Goal: Task Accomplishment & Management: Complete application form

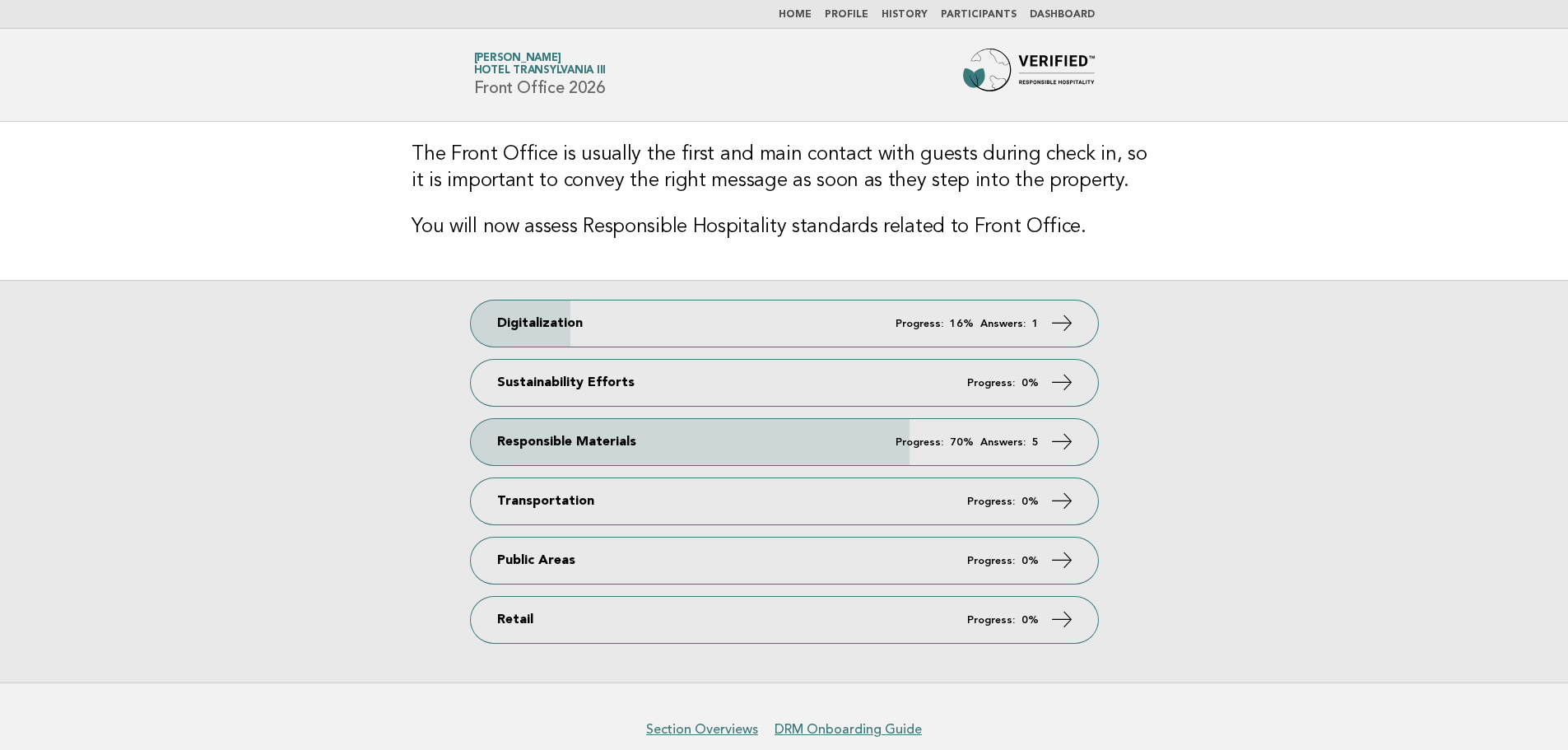
click at [990, 77] on img at bounding box center [1029, 74] width 132 height 52
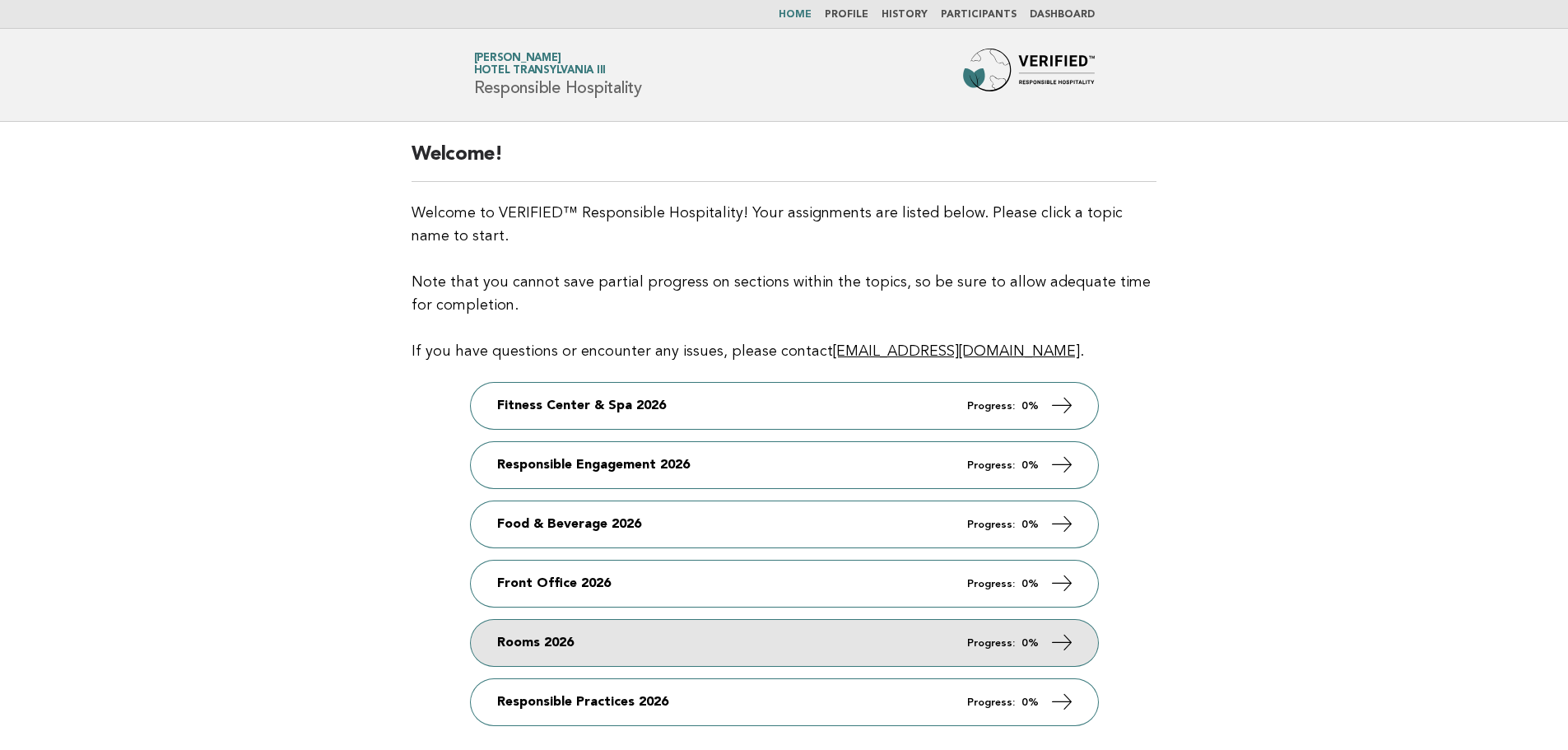
click at [552, 642] on link "Rooms 2026 Progress: 0%" at bounding box center [784, 643] width 627 height 47
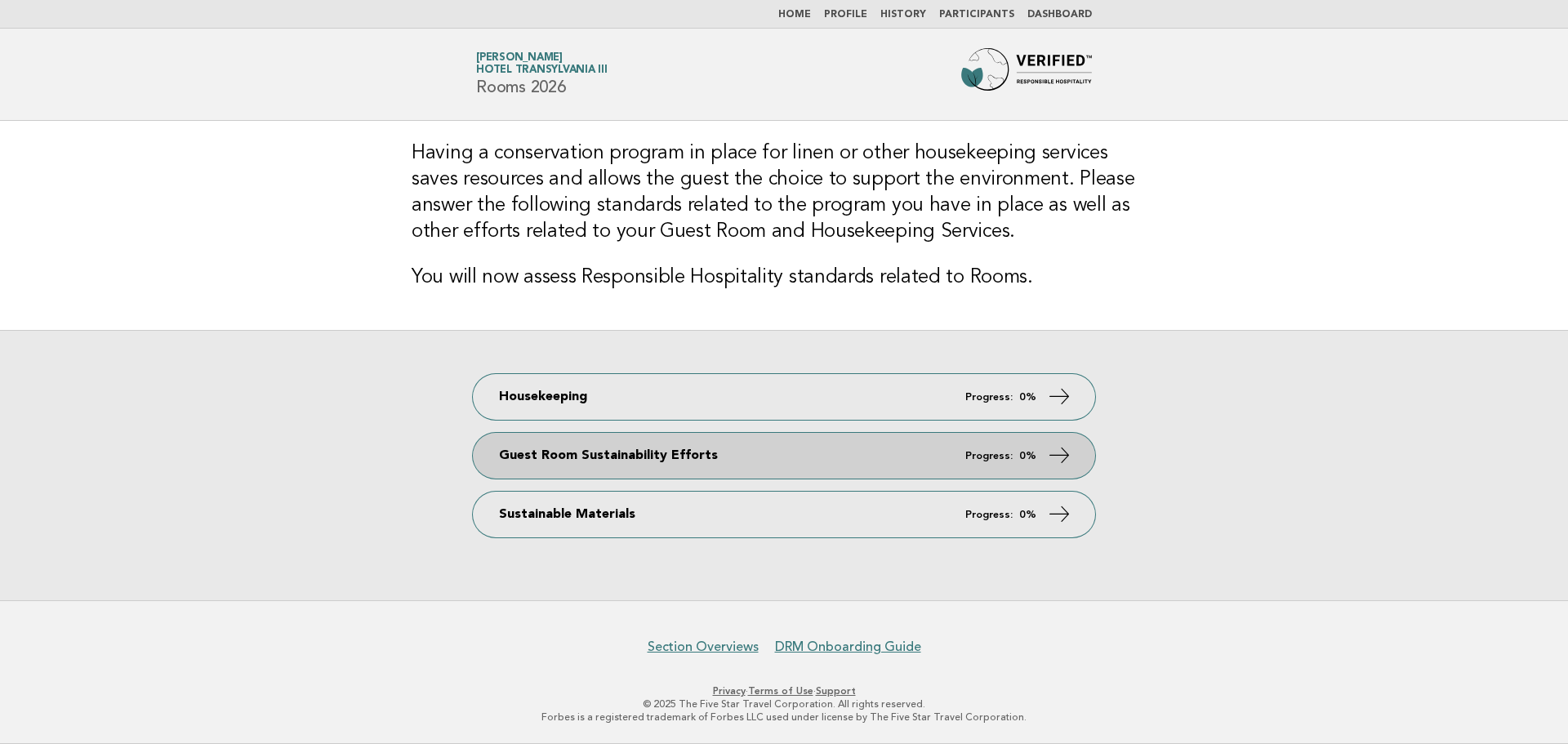
click at [603, 449] on link "Guest Room Sustainability Efforts Progress: 0%" at bounding box center [784, 455] width 622 height 46
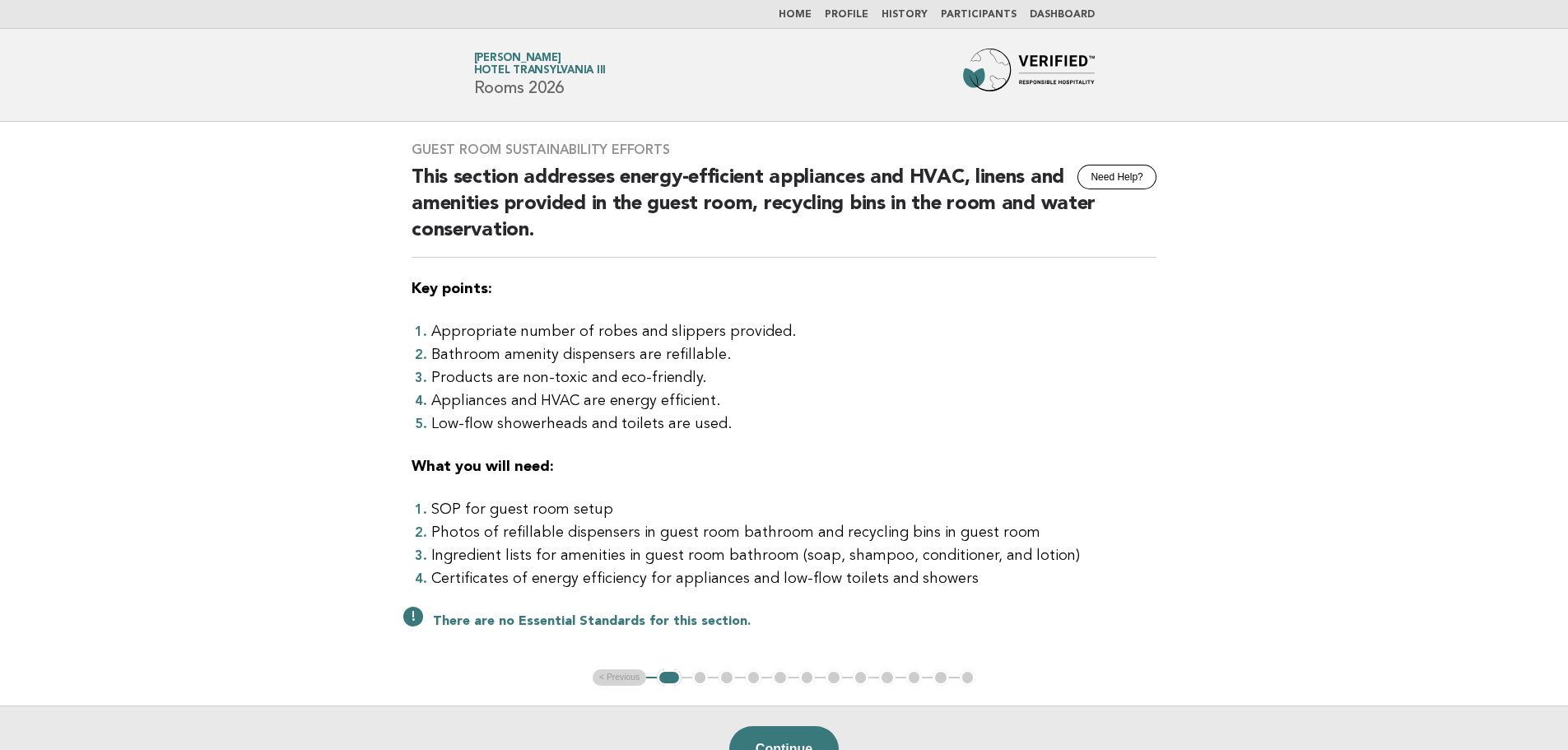
click at [753, 682] on ul "< Previous 1 2 3 4 5 6 7 8 9 10 11 12" at bounding box center [784, 677] width 383 height 16
click at [696, 678] on ul "< Previous 1 2 3 4 5 6 7 8 9 10 11 12" at bounding box center [784, 677] width 383 height 16
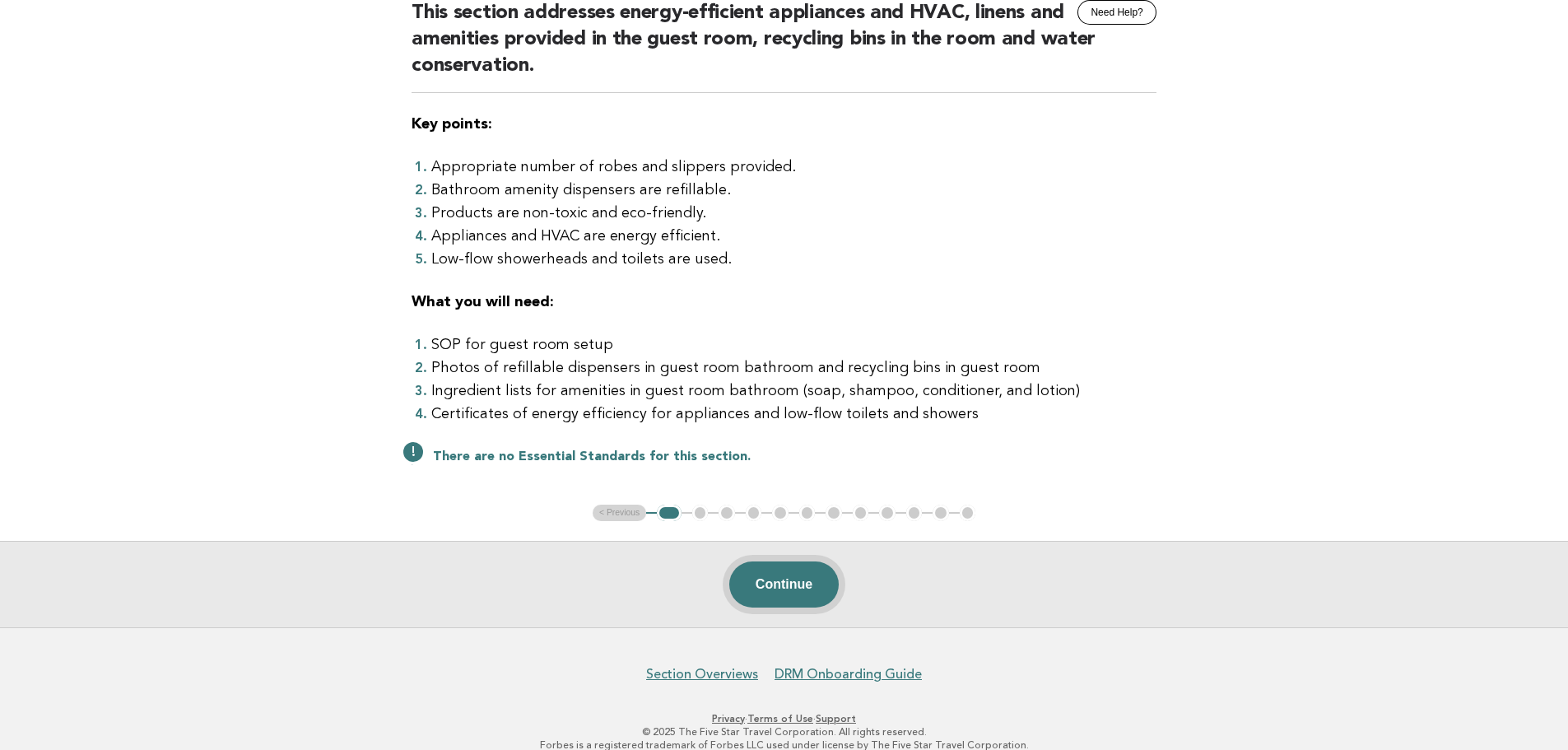
click at [767, 594] on button "Continue" at bounding box center [784, 584] width 109 height 47
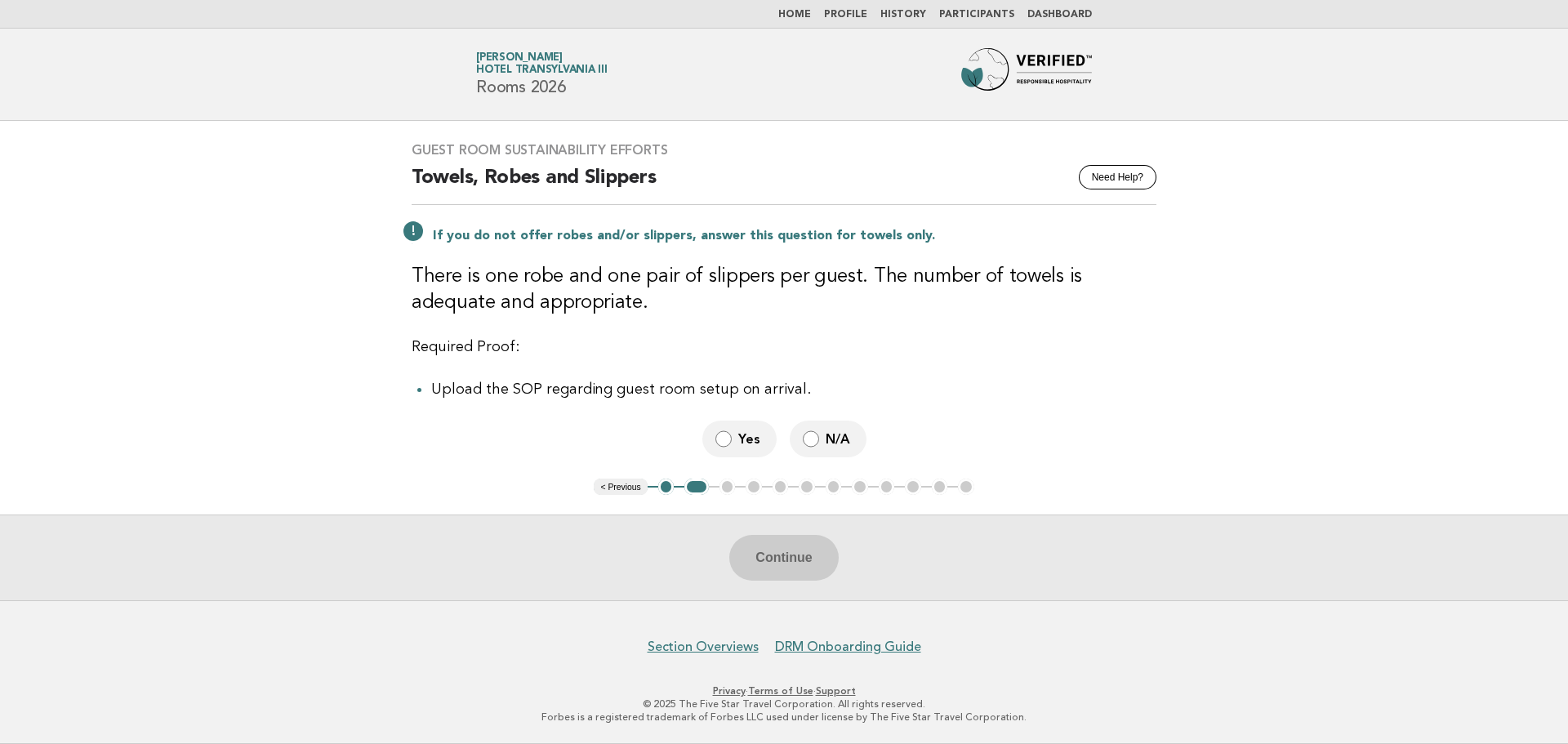
click at [825, 446] on span "N/A" at bounding box center [839, 439] width 27 height 17
click at [811, 557] on button "Continue" at bounding box center [783, 558] width 108 height 46
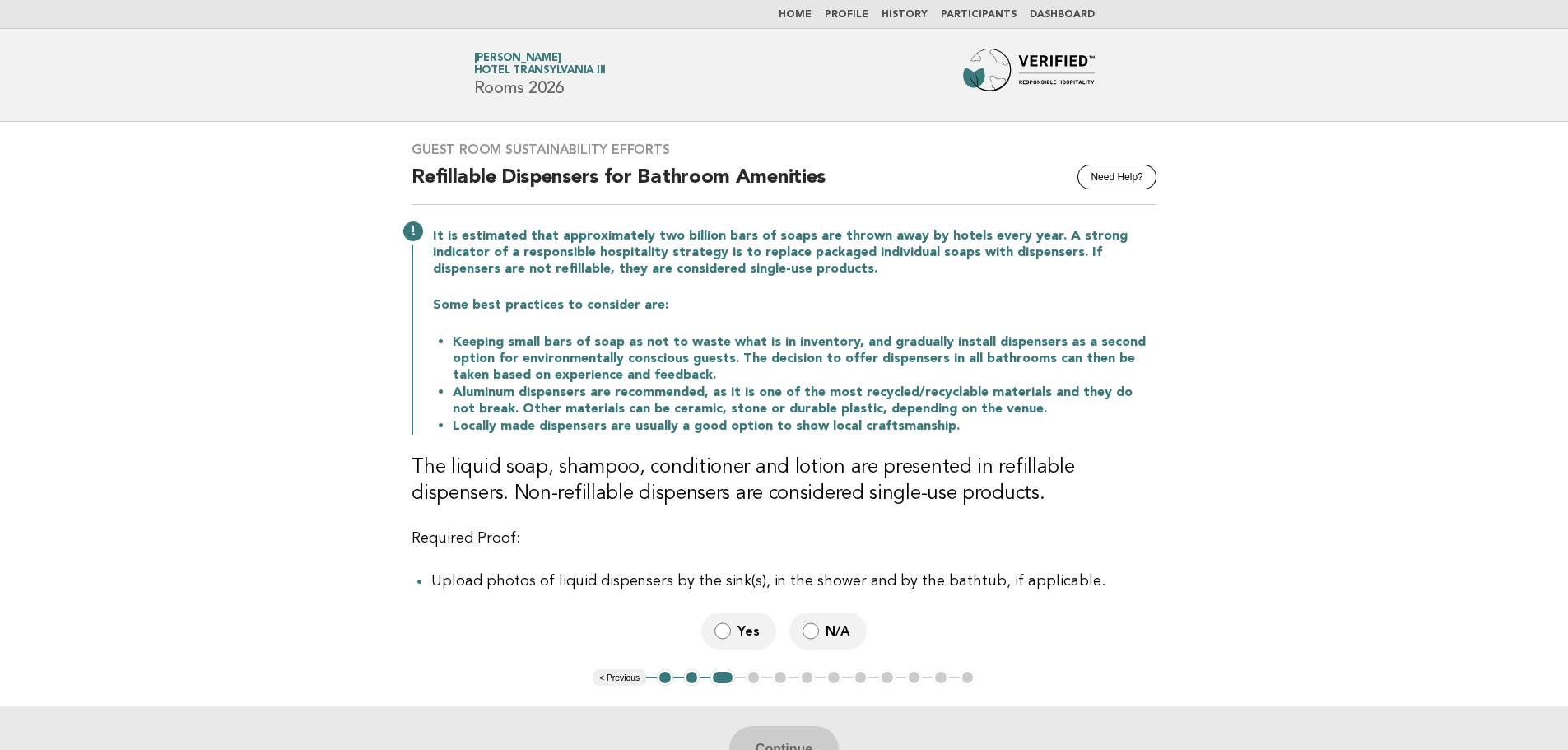
click at [833, 627] on span "N/A" at bounding box center [839, 630] width 28 height 17
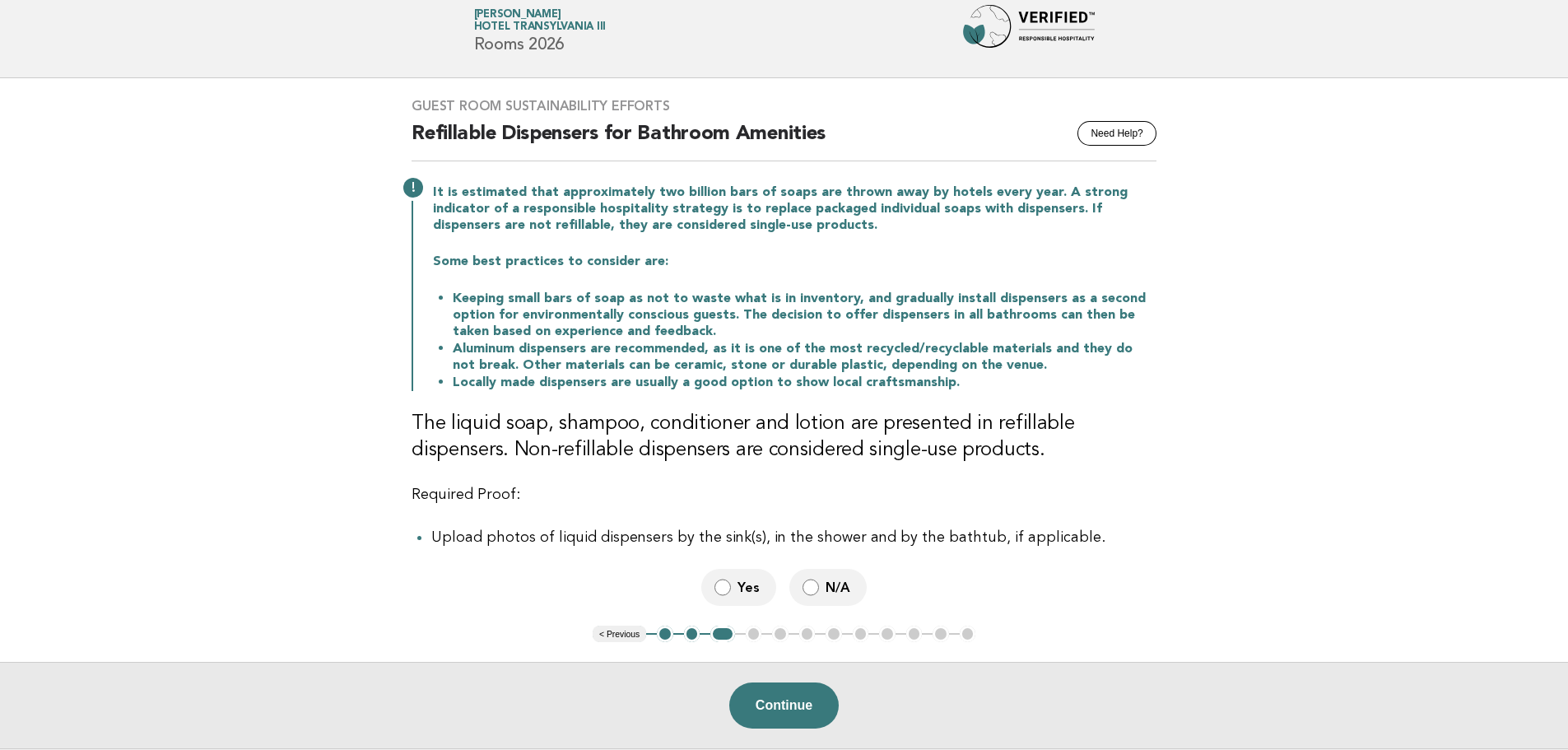
scroll to position [83, 0]
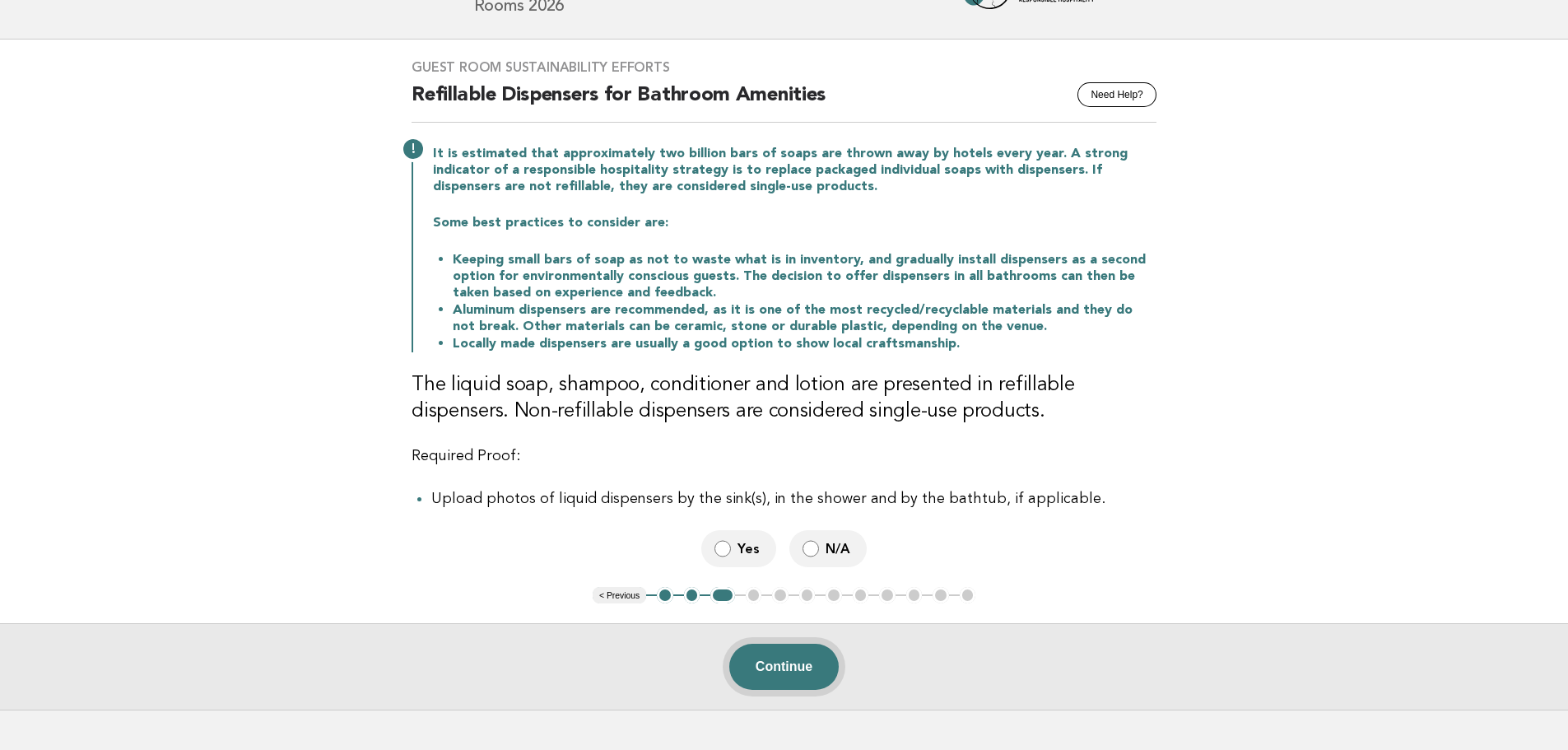
click at [782, 656] on button "Continue" at bounding box center [784, 666] width 109 height 47
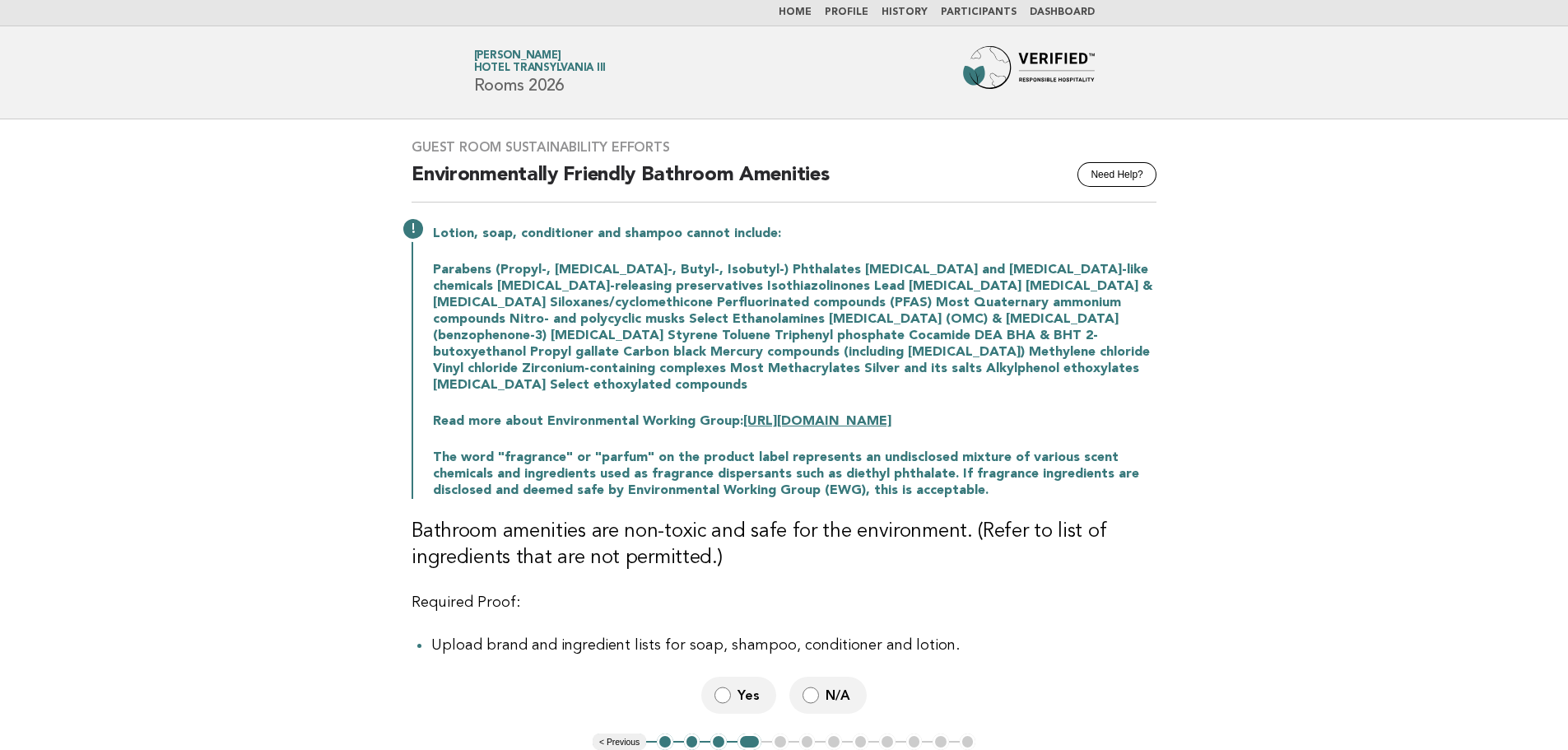
scroll to position [0, 0]
